Goal: Task Accomplishment & Management: Manage account settings

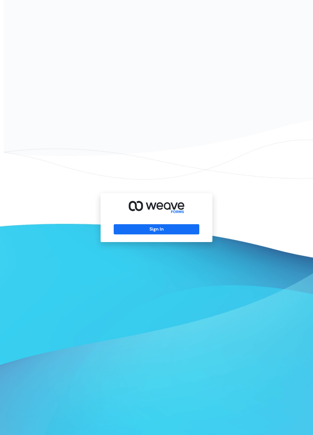
click at [178, 234] on button "Sign In" at bounding box center [156, 229] width 85 height 10
